Goal: Communication & Community: Answer question/provide support

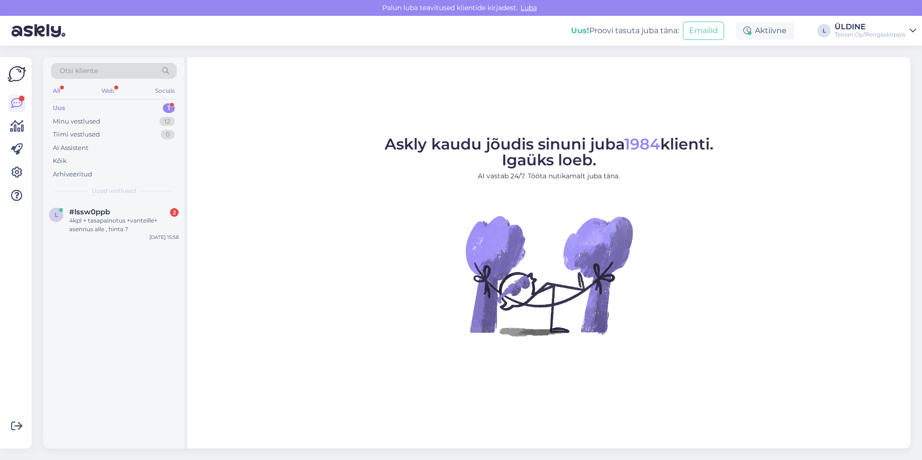
click at [86, 110] on div "Uus 1" at bounding box center [114, 107] width 126 height 13
click at [112, 227] on div "4kpl + tasapainotus +vanteille+ asennus alle , hinta ?" at bounding box center [124, 224] width 110 height 17
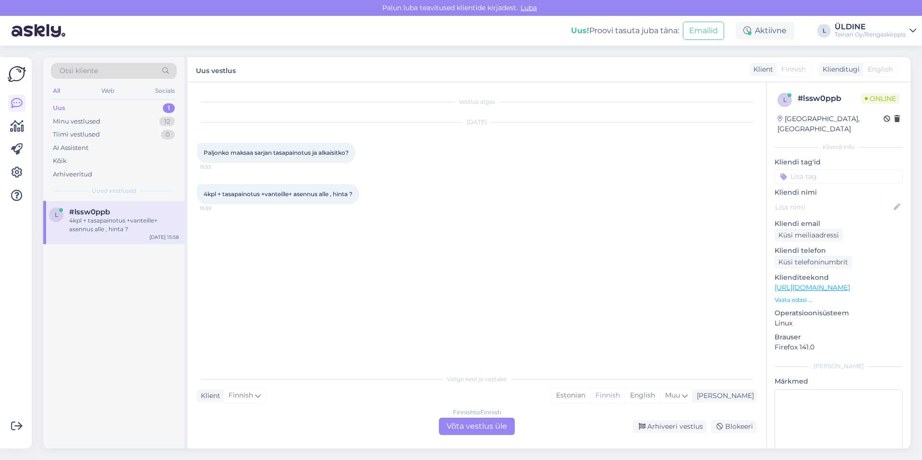
click at [482, 429] on div "Finnish to Finnish Võta vestlus üle" at bounding box center [477, 425] width 76 height 17
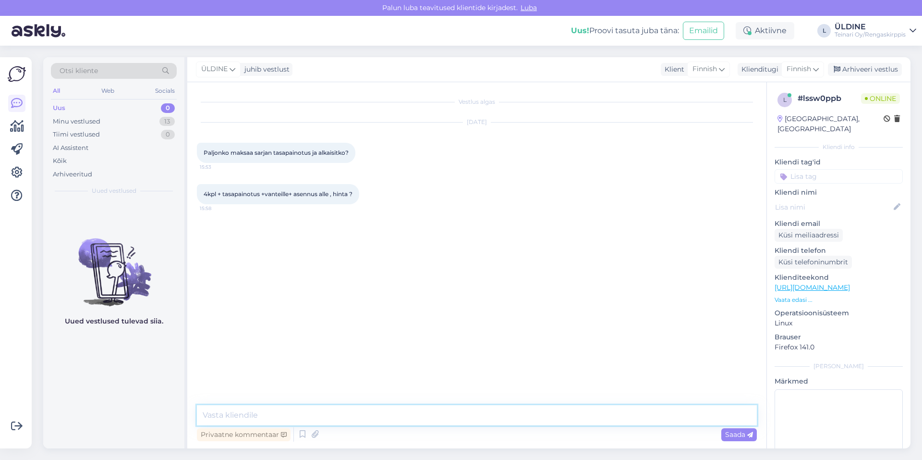
click at [290, 414] on textarea at bounding box center [477, 415] width 560 height 20
type textarea "Hei mikä"
drag, startPoint x: 233, startPoint y: 416, endPoint x: 508, endPoint y: 307, distance: 296.3
click at [509, 308] on div "Vestlus algas [DATE] Paljonko maksaa sarjan tasapainotus ja alkaisitko? 15:53 4…" at bounding box center [481, 244] width 569 height 305
drag, startPoint x: 201, startPoint y: 150, endPoint x: 349, endPoint y: 154, distance: 148.0
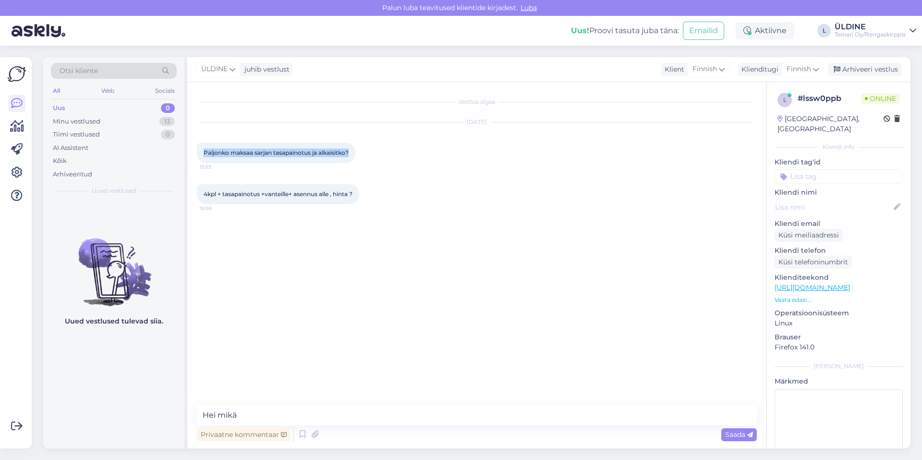
click at [349, 154] on div "Paljonko maksaa sarjan tasapainotus ja alkaisitko? 15:53" at bounding box center [276, 153] width 159 height 20
drag, startPoint x: 349, startPoint y: 154, endPoint x: 344, endPoint y: 154, distance: 5.3
copy span "Paljonko maksaa sarjan tasapainotus ja alkaisitko?"
drag, startPoint x: 202, startPoint y: 192, endPoint x: 356, endPoint y: 196, distance: 154.3
click at [356, 196] on div "4kpl + tasapainotus +vanteille+ asennus alle , hinta ? 15:58" at bounding box center [278, 194] width 162 height 20
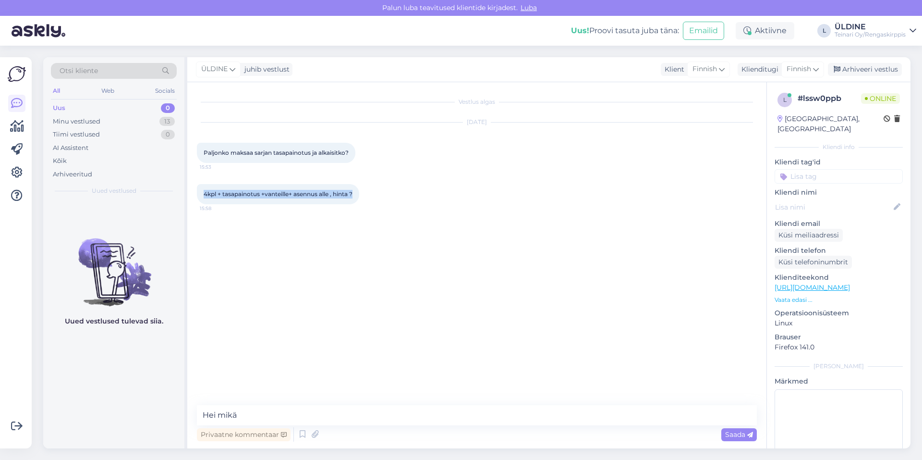
drag, startPoint x: 356, startPoint y: 196, endPoint x: 343, endPoint y: 196, distance: 13.5
copy span "4kpl + tasapainotus +vanteille+ asennus alle , hinta ?"
drag, startPoint x: 247, startPoint y: 415, endPoint x: 198, endPoint y: 418, distance: 48.7
click at [198, 418] on textarea "Hei mikä" at bounding box center [477, 415] width 560 height 20
paste textarea "Hei, Kiitos viestistä! Voisitko vielä kertoa, mikä tuumakoko renkaissasi on? As…"
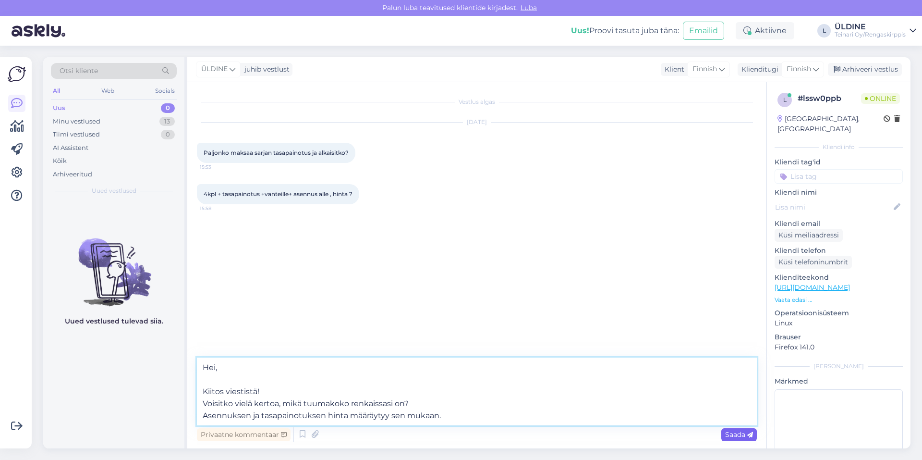
type textarea "Hei, Kiitos viestistä! Voisitko vielä kertoa, mikä tuumakoko renkaissasi on? As…"
click at [729, 435] on span "Saada" at bounding box center [739, 434] width 28 height 9
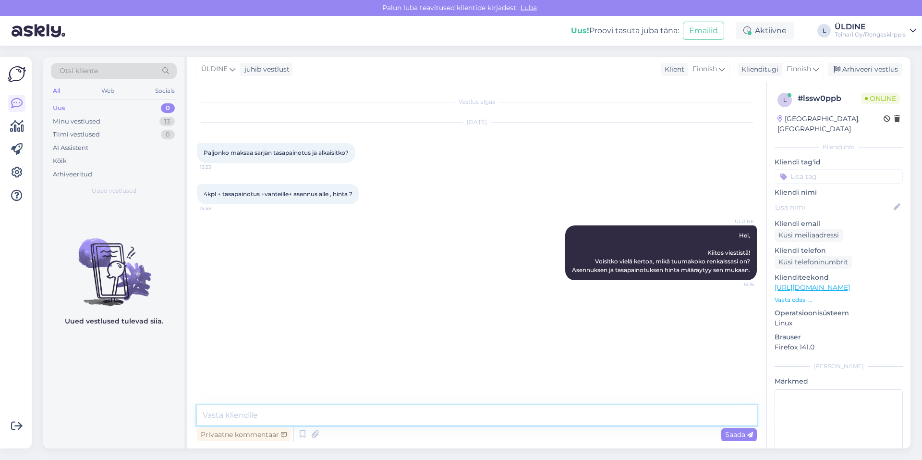
click at [314, 412] on textarea at bounding box center [477, 415] width 560 height 20
paste textarea "Tarvitseeko kumit asentaa vanteille ja tasapainottaa, vai ovatko ne jo valmiina…"
type textarea "Tarvitseeko kumit asentaa vanteille ja tasapainottaa, vai ovatko ne jo valmiina…"
click at [731, 439] on div "Saada" at bounding box center [740, 434] width 36 height 13
